Goal: Answer question/provide support

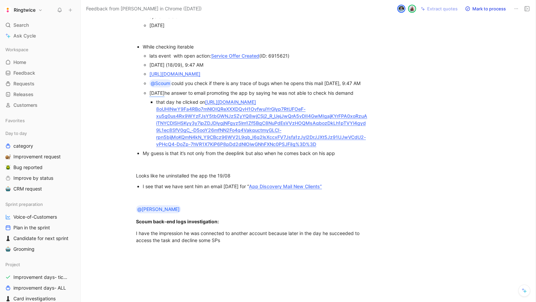
scroll to position [152, 0]
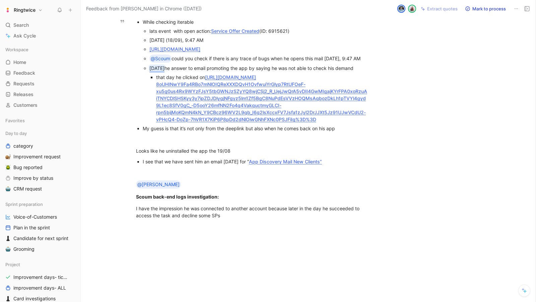
click at [164, 71] on mark "16 august" at bounding box center [156, 68] width 15 height 6
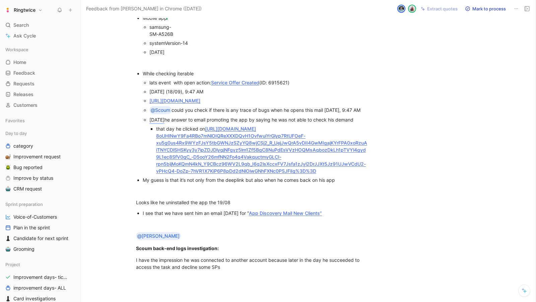
scroll to position [72, 0]
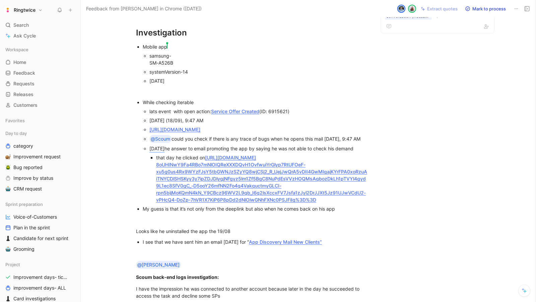
click at [59, 11] on use at bounding box center [60, 10] width 4 height 4
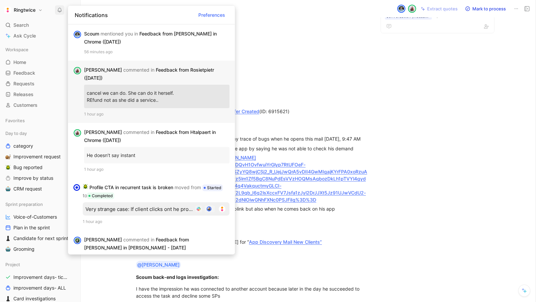
click at [155, 69] on div "Elisabeth commented in Feedback from Rosietpietr (Aug 18, 2025)" at bounding box center [154, 74] width 140 height 16
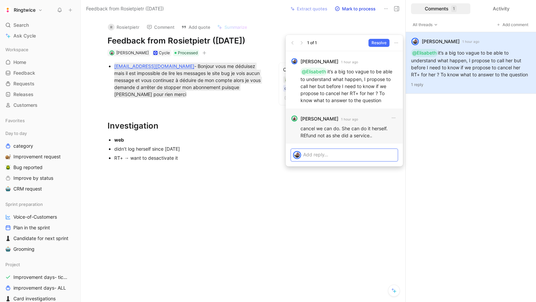
click at [326, 136] on p "cancel we can do. She can do it herself. REfund not as she did a service.." at bounding box center [348, 132] width 97 height 14
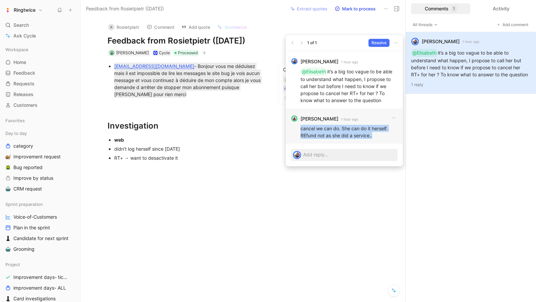
click at [326, 136] on p "cancel we can do. She can do it herself. REfund not as she did a service.." at bounding box center [348, 132] width 97 height 14
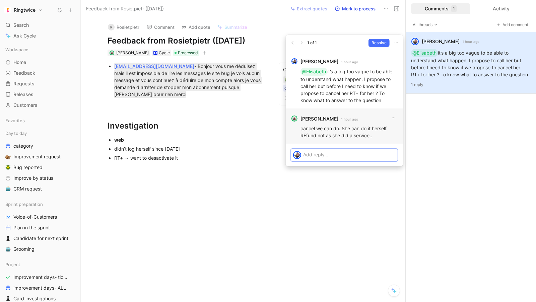
click at [308, 154] on p at bounding box center [349, 154] width 92 height 7
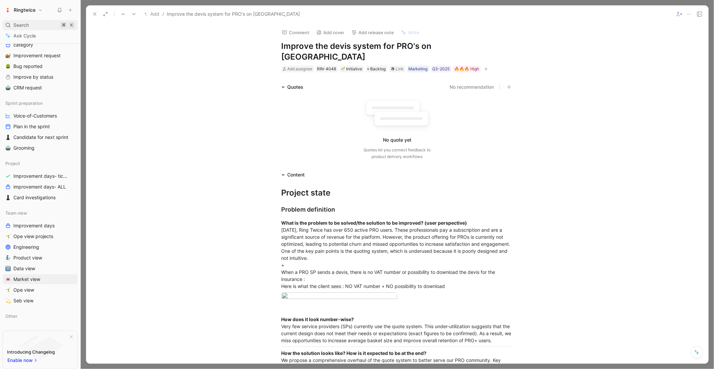
click at [19, 27] on span "Search" at bounding box center [20, 25] width 15 height 8
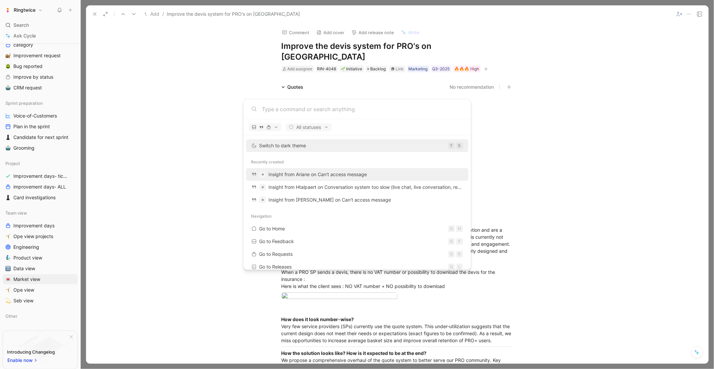
click at [336, 173] on span "Insight from Ariane on Can't access message" at bounding box center [318, 174] width 98 height 6
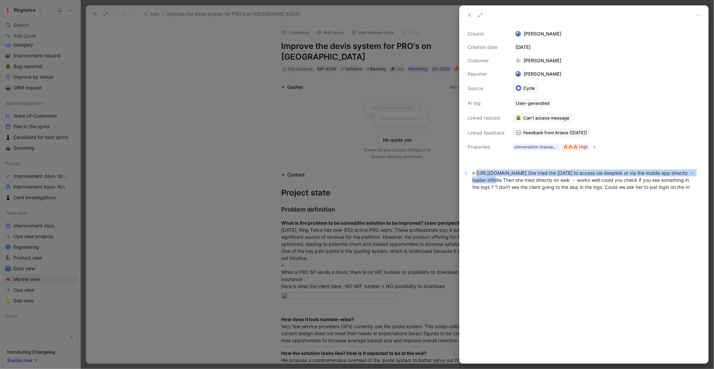
drag, startPoint x: 478, startPoint y: 173, endPoint x: 507, endPoint y: 177, distance: 29.0
click at [507, 177] on div "n [URL][DOMAIN_NAME] She tried the [DATE] to access via deeplink or via the mob…" at bounding box center [584, 179] width 223 height 21
click at [511, 176] on div "n [URL][DOMAIN_NAME] She tried the [DATE] to access via deeplink or via the mob…" at bounding box center [584, 179] width 223 height 21
drag, startPoint x: 476, startPoint y: 175, endPoint x: 593, endPoint y: 175, distance: 117.2
click at [593, 175] on div "n [URL][DOMAIN_NAME] She tried the [DATE] to access via deeplink or via the mob…" at bounding box center [584, 179] width 223 height 21
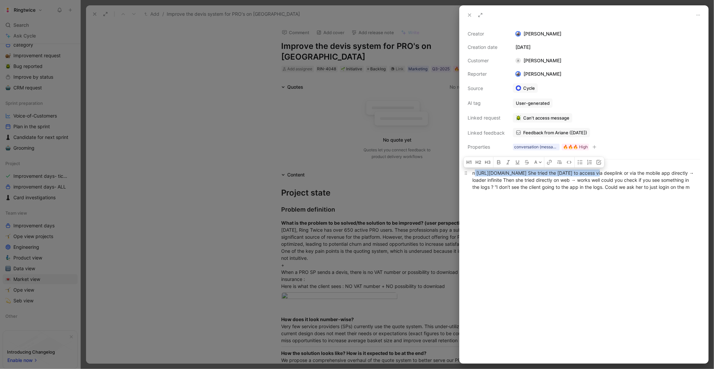
click at [607, 188] on div "n [URL][DOMAIN_NAME] She tried the [DATE] to access via deeplink or via the mob…" at bounding box center [584, 179] width 223 height 21
drag, startPoint x: 594, startPoint y: 174, endPoint x: 476, endPoint y: 176, distance: 118.2
click at [476, 176] on div "n [URL][DOMAIN_NAME] She tried the [DATE] to access via deeplink or via the mob…" at bounding box center [584, 179] width 223 height 21
click at [481, 176] on div "n [URL][DOMAIN_NAME] She tried the [DATE] to access via deeplink or via the mob…" at bounding box center [584, 179] width 223 height 21
drag, startPoint x: 477, startPoint y: 176, endPoint x: 594, endPoint y: 172, distance: 117.0
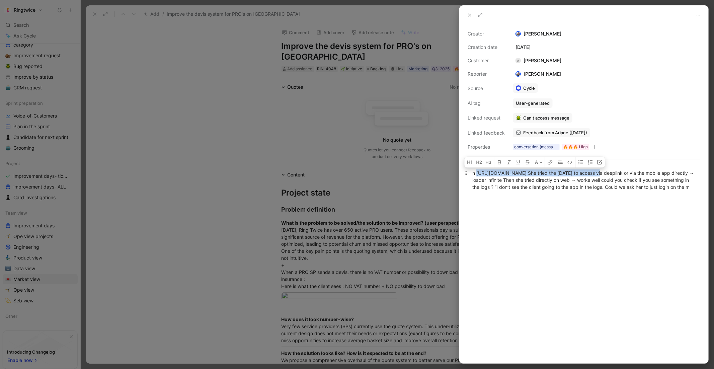
click at [594, 172] on div "n [URL][DOMAIN_NAME] She tried the [DATE] to access via deeplink or via the mob…" at bounding box center [584, 179] width 223 height 21
copy div "[URL][DOMAIN_NAME]"
click at [423, 200] on div at bounding box center [357, 184] width 714 height 369
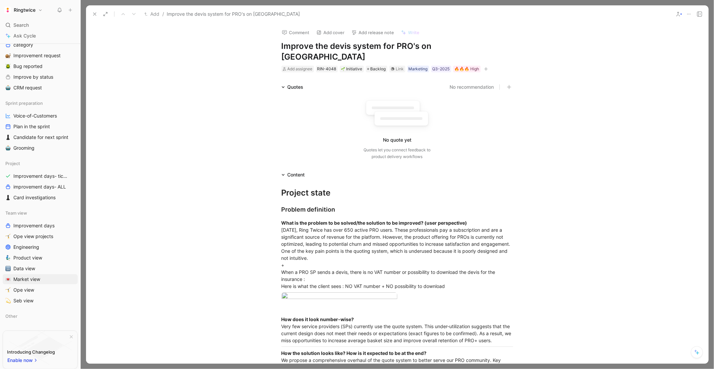
click at [88, 11] on div "Add / Improve the devis system for PRO's on [GEOGRAPHIC_DATA]" at bounding box center [397, 14] width 623 height 18
click at [89, 11] on div "Add / Improve the devis system for PRO's on [GEOGRAPHIC_DATA]" at bounding box center [380, 14] width 582 height 11
click at [94, 13] on icon at bounding box center [94, 13] width 5 height 5
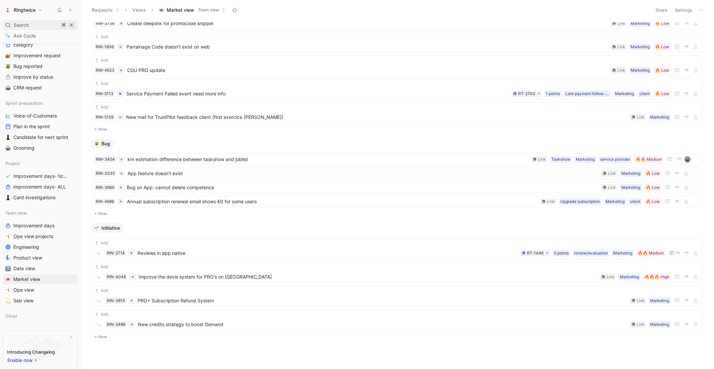
click at [21, 21] on span "Search" at bounding box center [20, 25] width 15 height 8
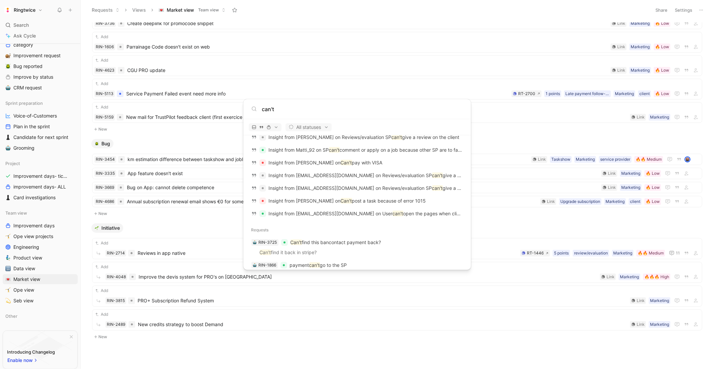
scroll to position [962, 0]
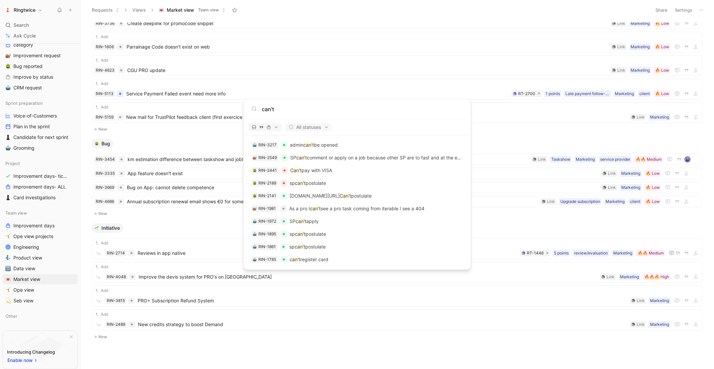
click at [280, 111] on input "can't" at bounding box center [362, 109] width 201 height 8
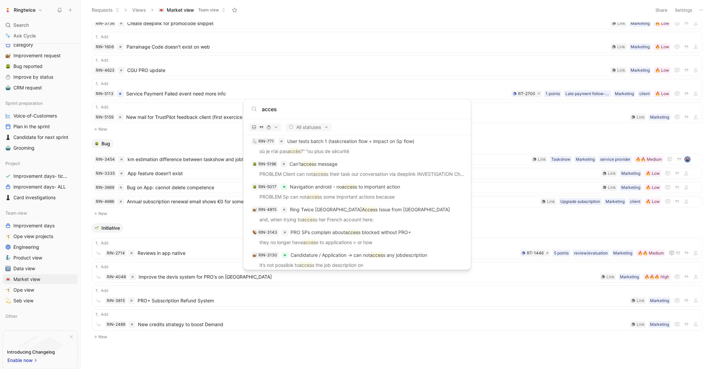
scroll to position [1056, 0]
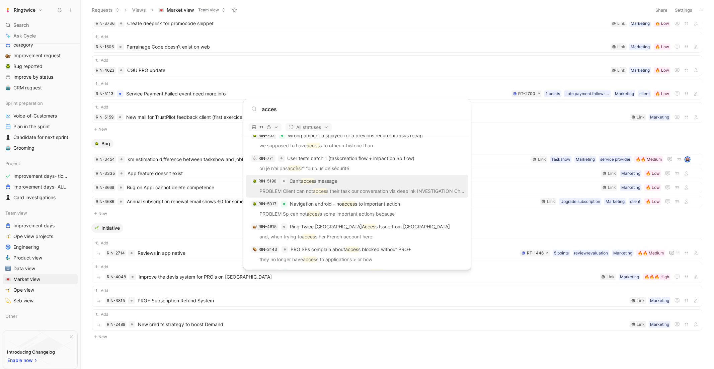
type input "acces"
click at [332, 189] on p "PROBLEM Client can not acces s their task our conversation via deeplink INVESTI…" at bounding box center [357, 192] width 218 height 10
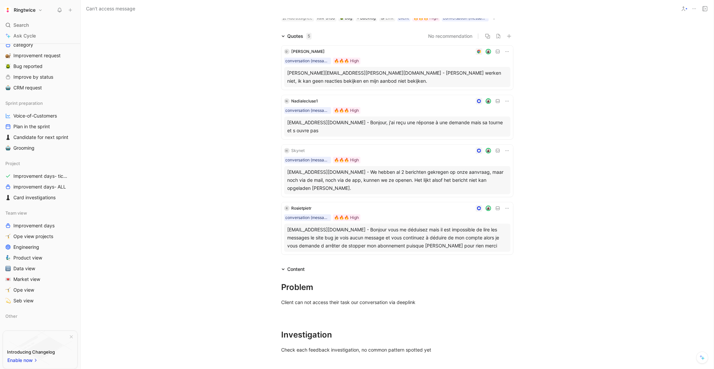
scroll to position [37, 0]
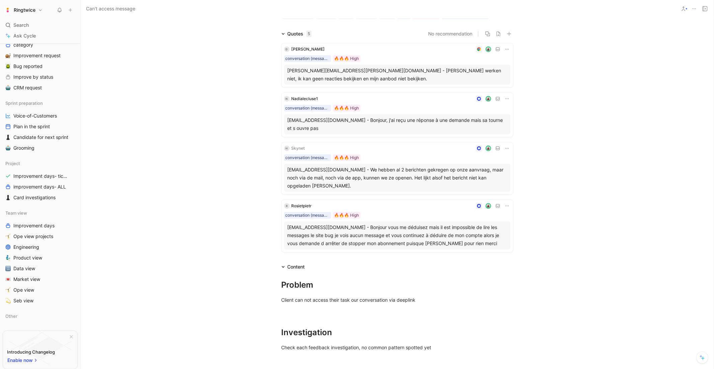
click at [428, 125] on div "[EMAIL_ADDRESS][DOMAIN_NAME] - Bonjour, j'ai reçu une réponse à une demande mai…" at bounding box center [398, 124] width 220 height 16
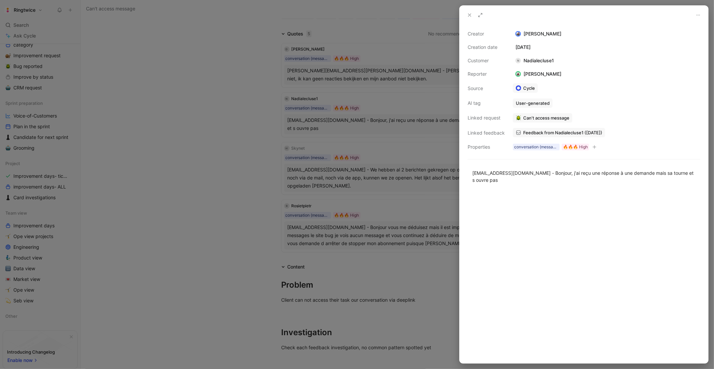
click at [549, 133] on span "Feedback from Nadialecluse1 ([DATE])" at bounding box center [563, 133] width 79 height 6
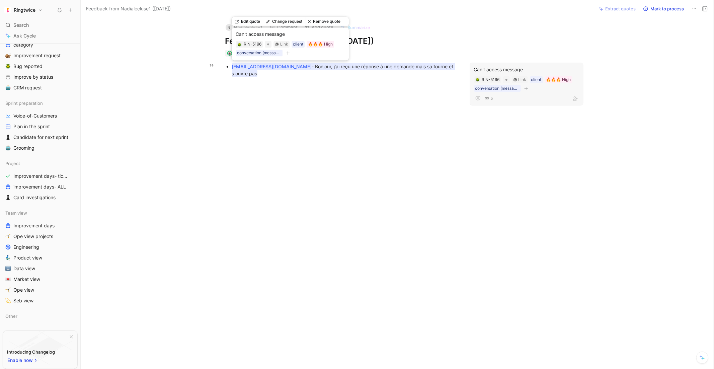
click at [290, 67] on mark "[EMAIL_ADDRESS][DOMAIN_NAME] - Bonjour, j'ai reçu une réponse à une demande mai…" at bounding box center [343, 70] width 223 height 14
drag, startPoint x: 289, startPoint y: 65, endPoint x: 231, endPoint y: 64, distance: 58.0
click at [231, 64] on ul "[EMAIL_ADDRESS][DOMAIN_NAME] - Bonjour, j'ai reçu une réponse à une demande mai…" at bounding box center [341, 70] width 257 height 16
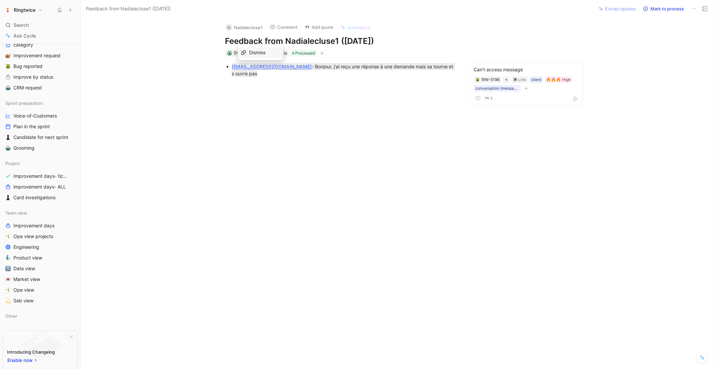
copy u "[EMAIL_ADDRESS][DOMAIN_NAME]"
click at [261, 76] on div "[EMAIL_ADDRESS][DOMAIN_NAME] - Bonjour, j'ai reçu une réponse à une demande mai…" at bounding box center [344, 70] width 225 height 14
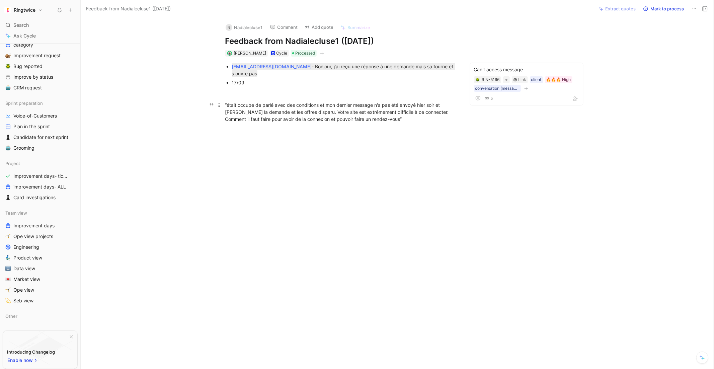
click at [224, 105] on p "“ était occupe de parlé avec des conditions et mon dernier message n'a pas été …" at bounding box center [341, 111] width 257 height 25
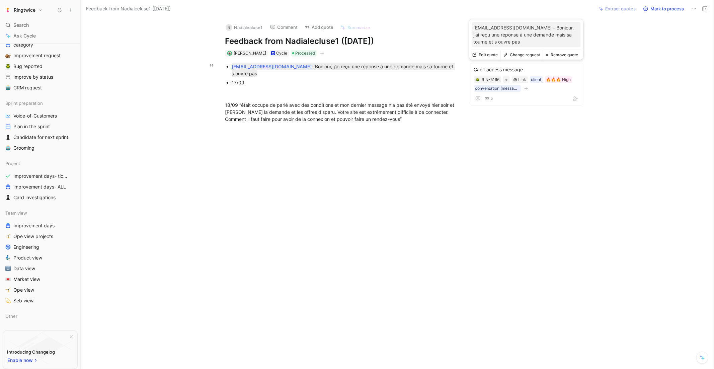
click at [309, 80] on div "17/09" at bounding box center [344, 82] width 225 height 7
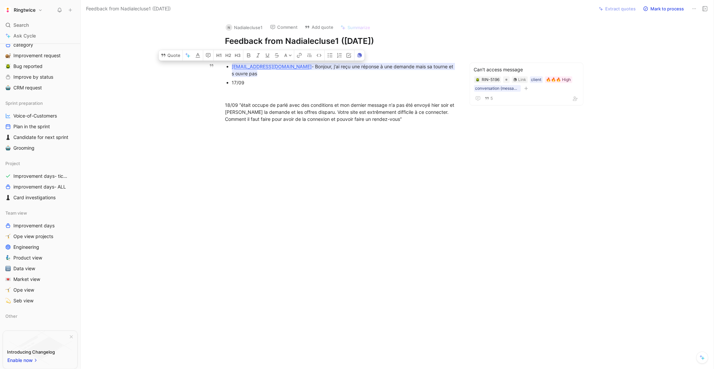
drag, startPoint x: 291, startPoint y: 66, endPoint x: 232, endPoint y: 68, distance: 59.3
click at [232, 68] on mark "[EMAIL_ADDRESS][DOMAIN_NAME] - Bonjour, j'ai reçu une réponse à une demande mai…" at bounding box center [343, 70] width 223 height 14
copy mark "[EMAIL_ADDRESS][DOMAIN_NAME]"
click at [258, 84] on div "17/09" at bounding box center [344, 82] width 225 height 7
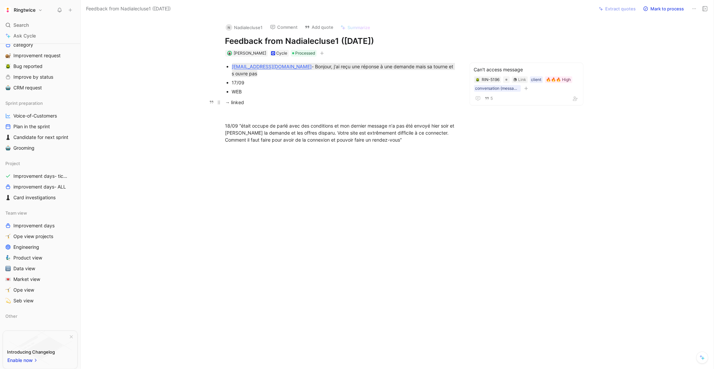
click at [230, 101] on div "→ linked" at bounding box center [341, 102] width 232 height 7
click at [246, 70] on div "[EMAIL_ADDRESS][DOMAIN_NAME] - Bonjour, j'ai reçu une réponse à une demande mai…" at bounding box center [344, 70] width 225 height 14
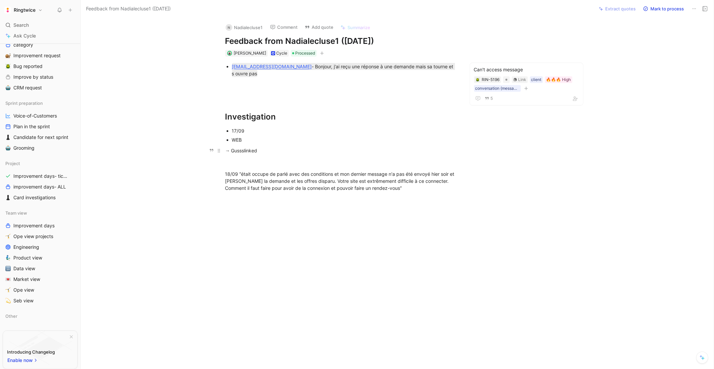
click at [235, 151] on div "→ Gussslinked" at bounding box center [341, 150] width 232 height 7
click at [246, 150] on div "→ Guessslinked" at bounding box center [341, 150] width 232 height 7
click at [288, 150] on div "→ Guess linked" at bounding box center [341, 150] width 232 height 7
click at [374, 157] on p at bounding box center [341, 162] width 257 height 11
click at [408, 189] on div "18/09 “ était occupe de parlé avec des conditions et mon dernier message n'a pa…" at bounding box center [341, 180] width 232 height 21
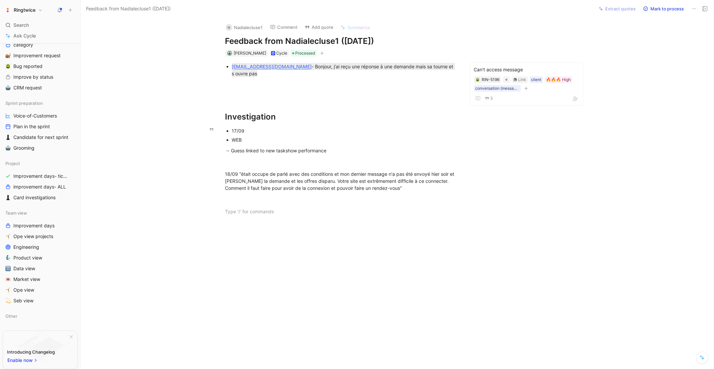
click at [249, 137] on div "WEB" at bounding box center [344, 139] width 225 height 7
click at [254, 130] on div "17/09" at bounding box center [344, 130] width 225 height 7
drag, startPoint x: 249, startPoint y: 132, endPoint x: 231, endPoint y: 132, distance: 17.8
click at [231, 132] on ul "17/09 WEB" at bounding box center [341, 135] width 257 height 18
click at [186, 119] on icon "button" at bounding box center [185, 119] width 5 height 5
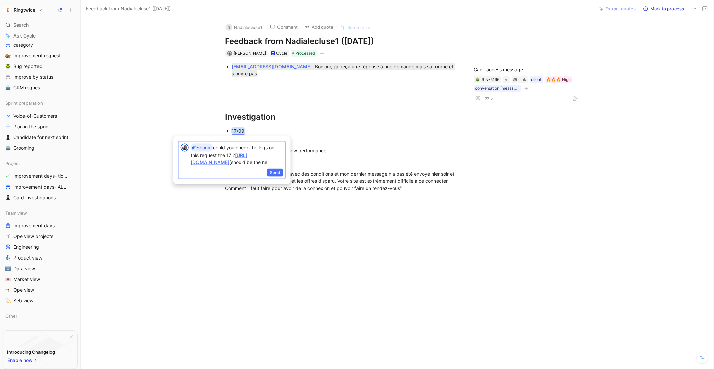
scroll to position [3, 0]
click at [275, 183] on span "Send" at bounding box center [275, 180] width 10 height 7
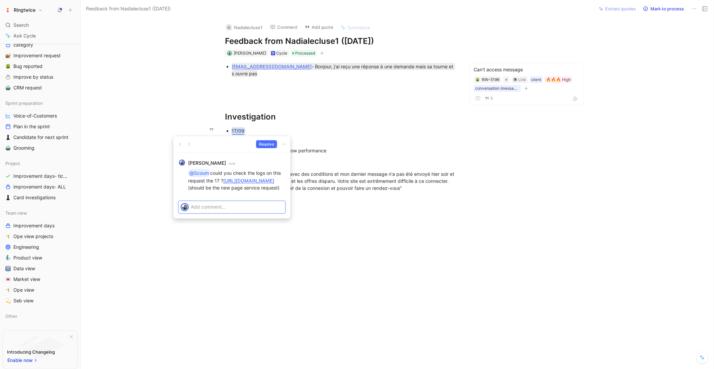
scroll to position [0, 0]
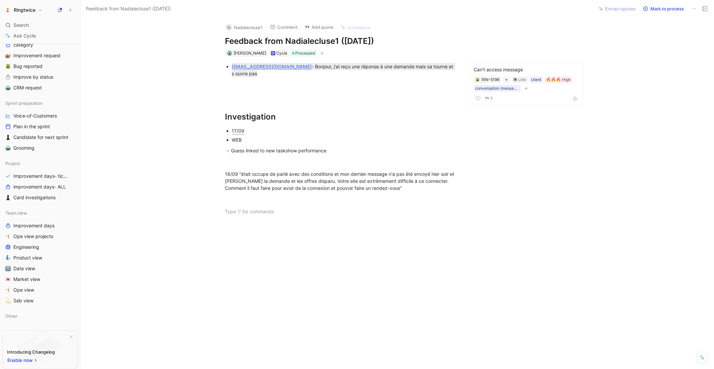
click at [255, 86] on div at bounding box center [341, 84] width 232 height 7
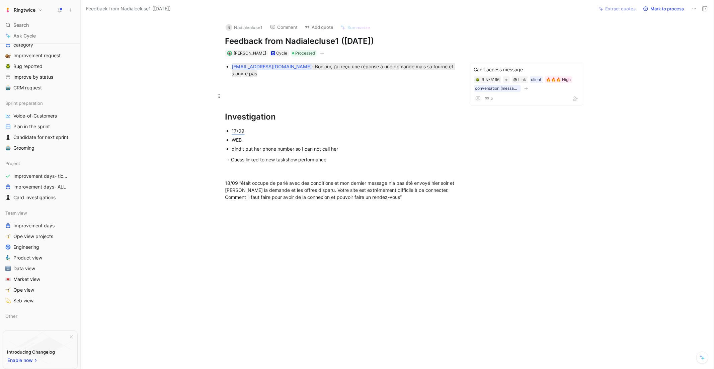
click at [275, 92] on div at bounding box center [341, 95] width 232 height 7
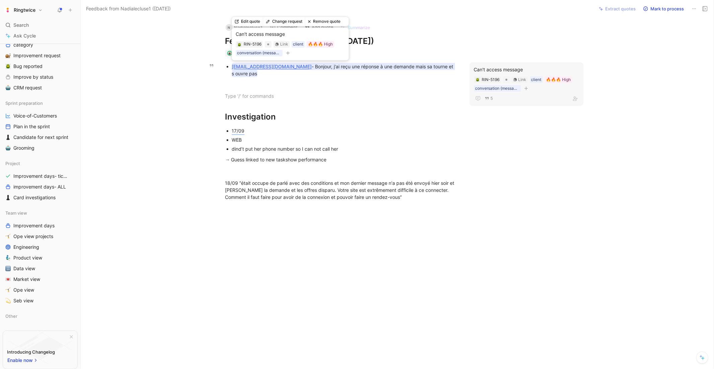
click at [349, 66] on mark "[EMAIL_ADDRESS][DOMAIN_NAME] - Bonjour, j'ai reçu une réponse à une demande mai…" at bounding box center [343, 70] width 223 height 14
click at [422, 68] on mark "[EMAIL_ADDRESS][DOMAIN_NAME] - Bonjour, j'ai reçu une réponse à une demande mai…" at bounding box center [343, 70] width 223 height 14
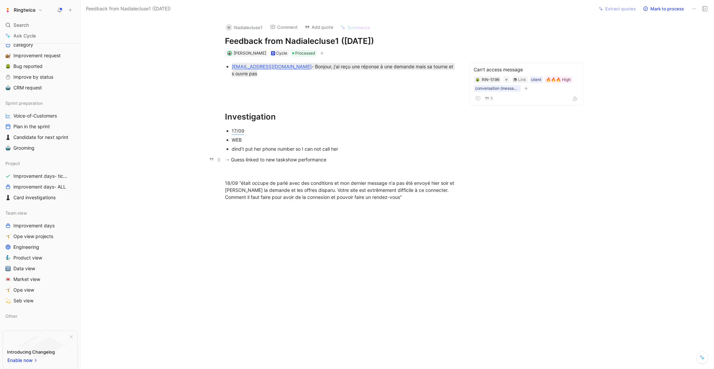
click at [335, 159] on div "→ Guess linked to new taskshow performance" at bounding box center [341, 159] width 232 height 7
click at [265, 171] on div at bounding box center [341, 171] width 232 height 7
click at [241, 129] on mark "17/09" at bounding box center [238, 131] width 13 height 6
click at [275, 149] on div "dind’t put her phone number so I can not call her" at bounding box center [344, 148] width 225 height 7
click at [320, 157] on div "→ Guess linked to new taskshow performance" at bounding box center [341, 159] width 232 height 7
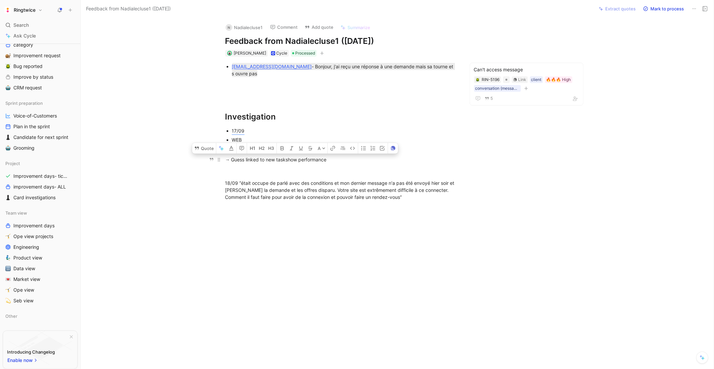
drag, startPoint x: 337, startPoint y: 158, endPoint x: 264, endPoint y: 158, distance: 73.4
click at [264, 158] on div "→ Guess linked to new taskshow performance" at bounding box center [341, 159] width 232 height 7
click at [348, 164] on p "→ Guess linked t o new taskshow performance" at bounding box center [341, 159] width 257 height 11
click at [350, 148] on div "dind’t put her phone number so I can not call her" at bounding box center [344, 148] width 225 height 7
click at [244, 176] on p at bounding box center [341, 171] width 257 height 11
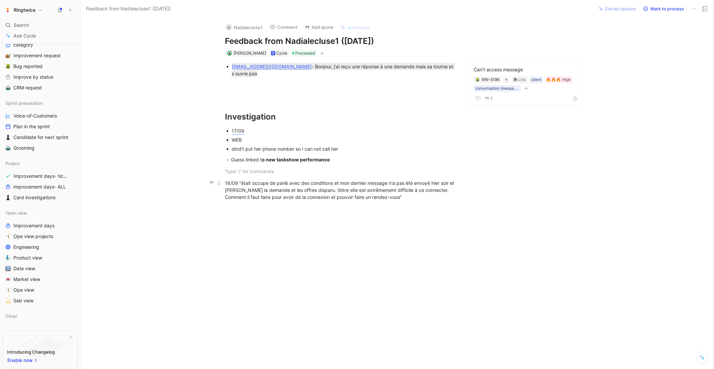
click at [421, 194] on div "18/09 “ était occupe de parlé avec des conditions et mon dernier message n'a pa…" at bounding box center [341, 190] width 232 height 21
click at [335, 156] on div "→ Guess linked t o new taskshow performance" at bounding box center [341, 159] width 232 height 7
click at [339, 182] on span "était occupe de parlé avec des conditions et mon dernier message n'a pas été en…" at bounding box center [340, 190] width 231 height 20
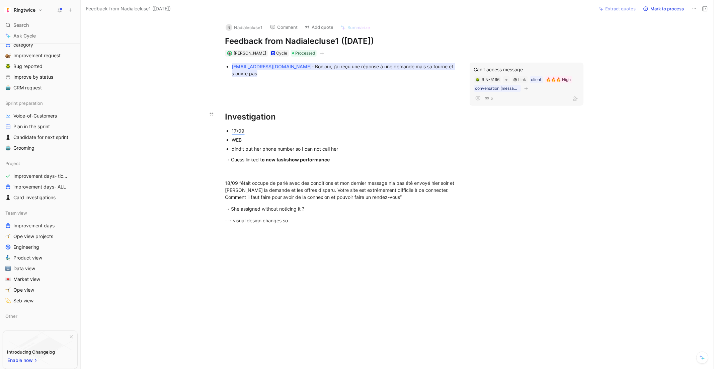
click at [524, 65] on div "Can't access message RIN-5196 Link client 🔥🔥🔥 High conversation (message, discu…" at bounding box center [527, 84] width 114 height 43
click at [280, 74] on div "[EMAIL_ADDRESS][DOMAIN_NAME] - Bonjour, j'ai reçu une réponse à une demande mai…" at bounding box center [344, 70] width 225 height 14
drag, startPoint x: 268, startPoint y: 73, endPoint x: 226, endPoint y: 65, distance: 42.3
click at [232, 65] on li "[EMAIL_ADDRESS][DOMAIN_NAME] - Bonjour, j'ai reçu une réponse à une demande mai…" at bounding box center [344, 70] width 225 height 16
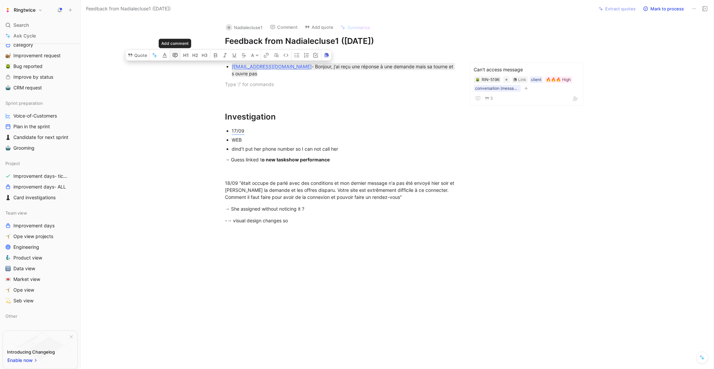
click at [175, 58] on button "button" at bounding box center [175, 55] width 10 height 11
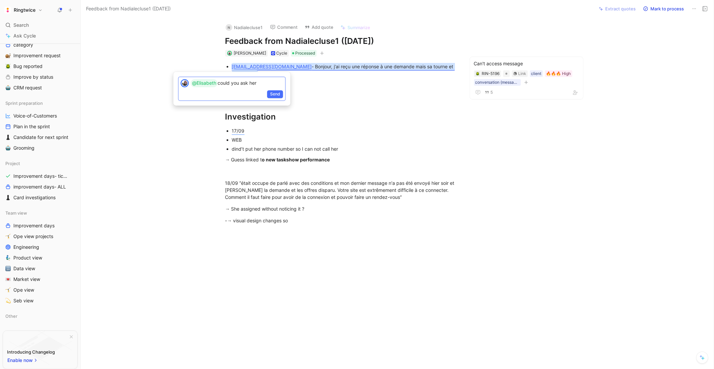
drag, startPoint x: 263, startPoint y: 82, endPoint x: 231, endPoint y: 81, distance: 31.8
click at [231, 81] on p "@[PERSON_NAME] could you ask her" at bounding box center [237, 83] width 92 height 8
